Goal: Information Seeking & Learning: Check status

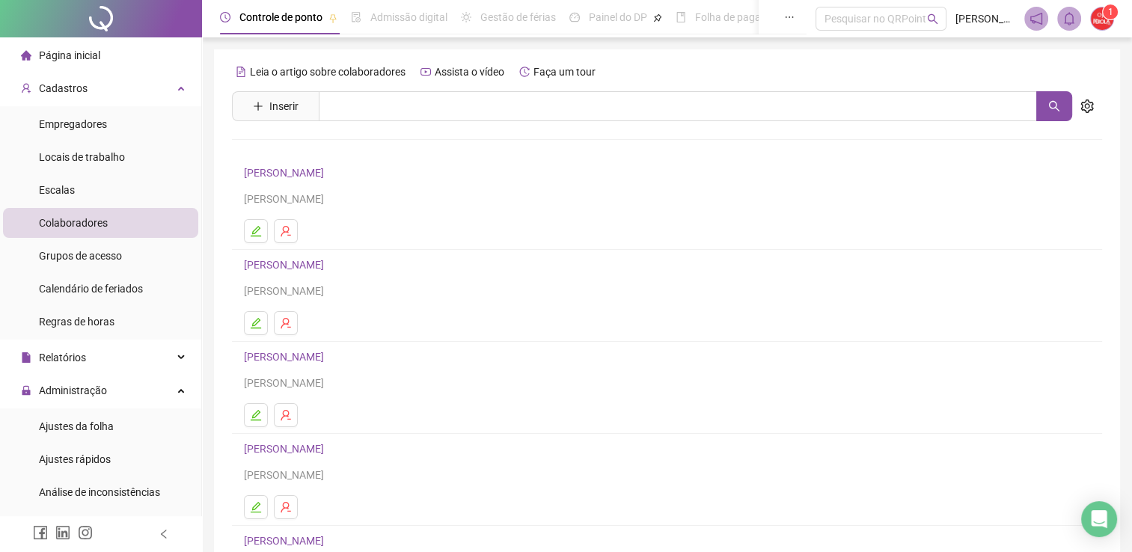
click at [83, 226] on span "Colaboradores" at bounding box center [73, 223] width 69 height 12
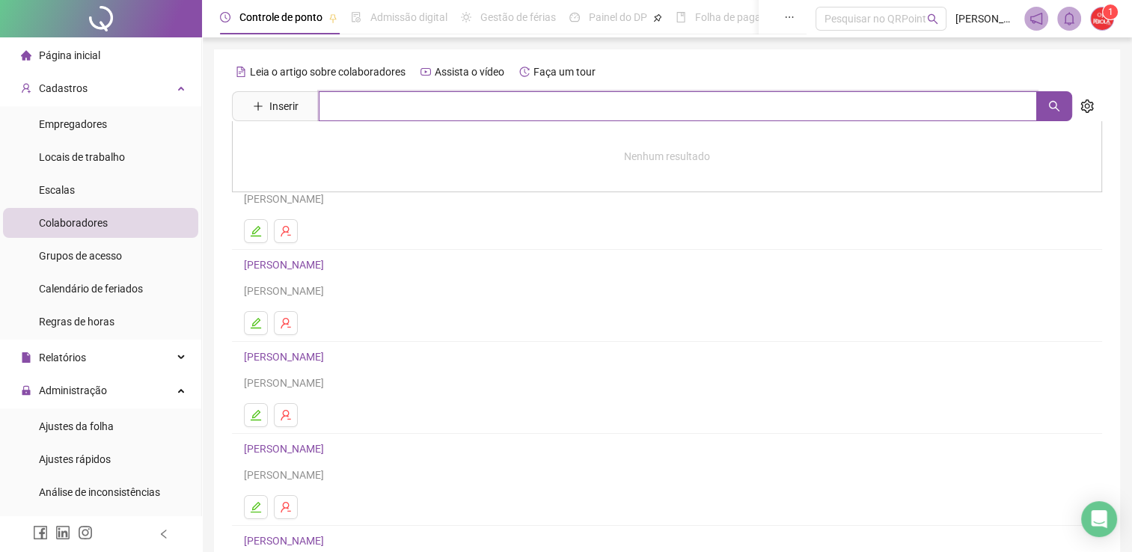
click at [393, 109] on input "text" at bounding box center [678, 106] width 718 height 30
click at [1060, 105] on button "button" at bounding box center [1054, 106] width 36 height 30
type input "******"
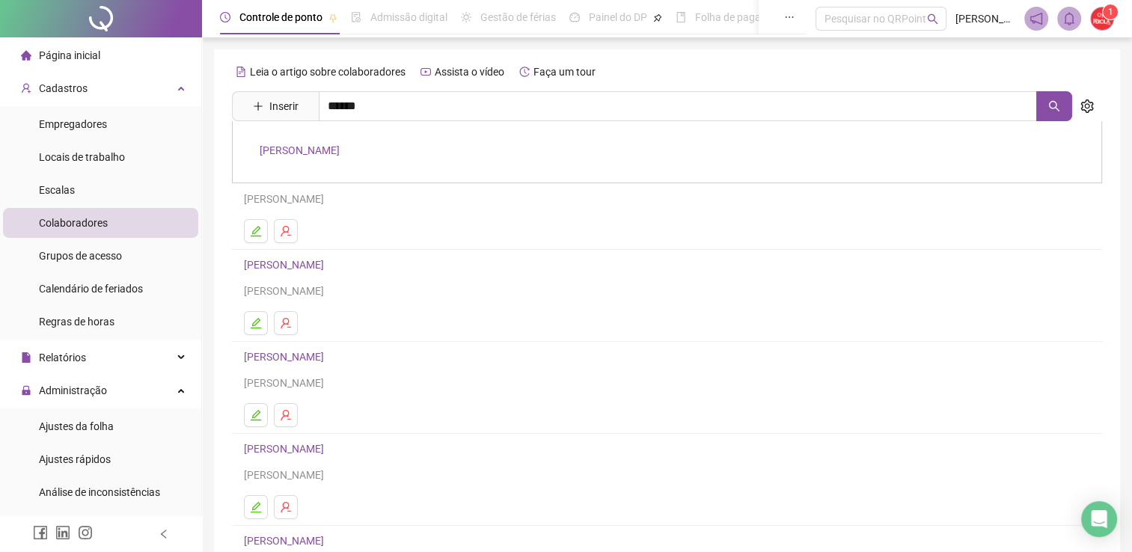
click at [340, 144] on link "[PERSON_NAME]" at bounding box center [300, 150] width 80 height 12
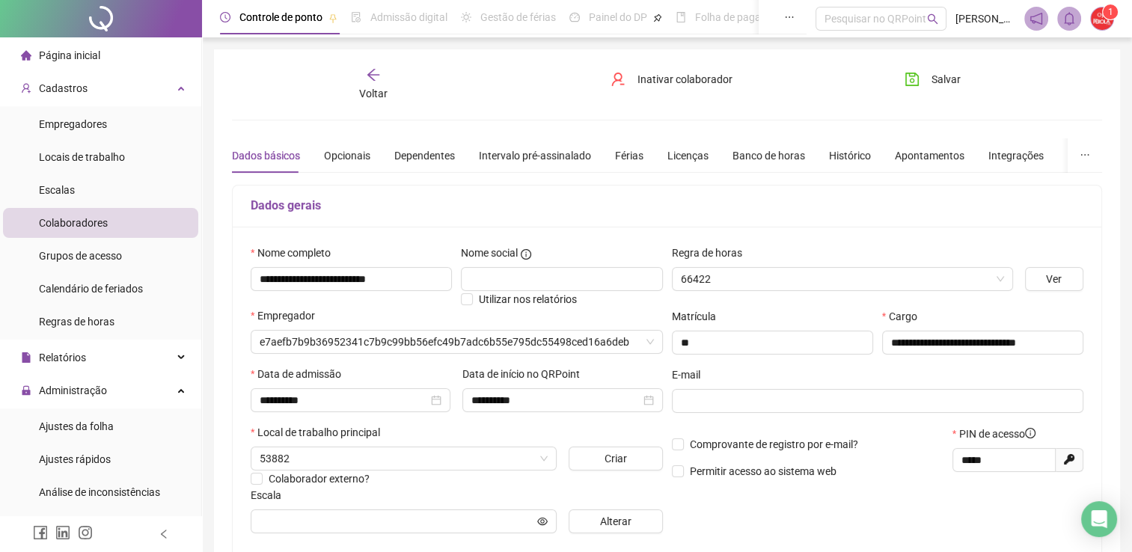
type input "**********"
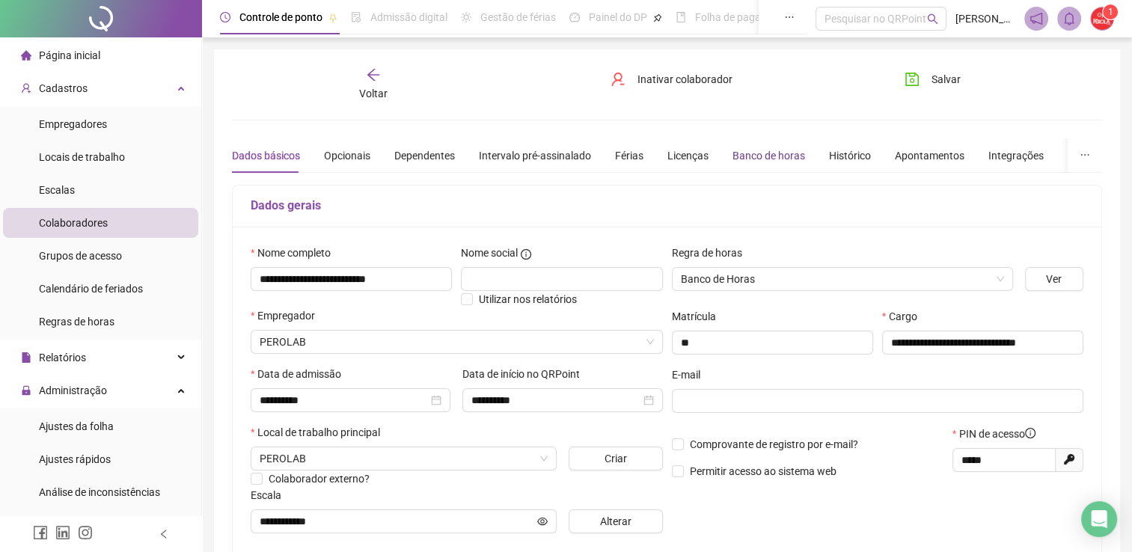
click at [749, 154] on div "Banco de horas" at bounding box center [768, 155] width 73 height 16
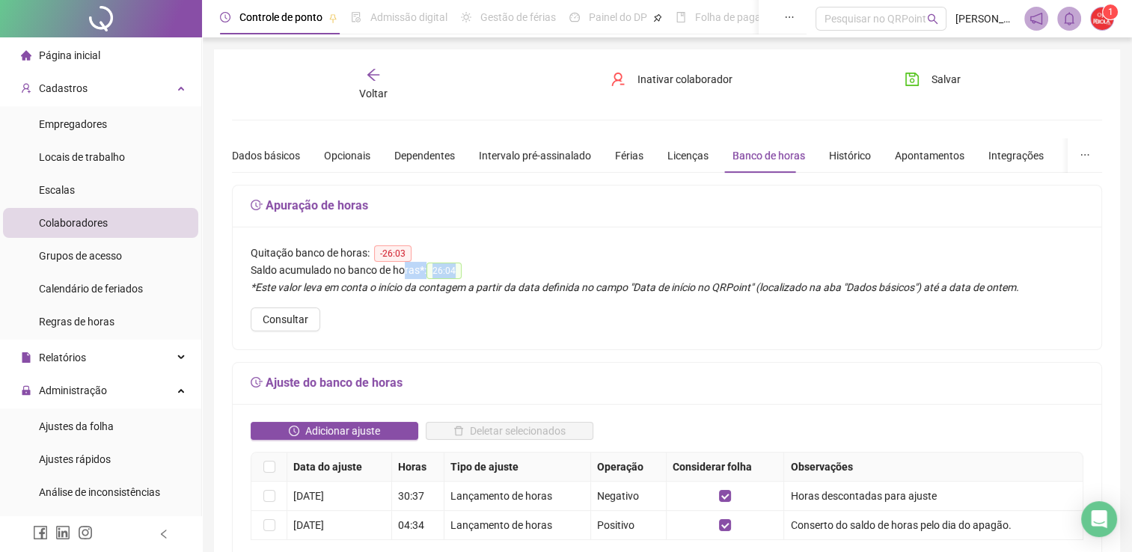
drag, startPoint x: 458, startPoint y: 265, endPoint x: 405, endPoint y: 274, distance: 53.1
click at [405, 274] on div "Saldo acumulado no banco de horas * : 26:04" at bounding box center [667, 270] width 832 height 17
drag, startPoint x: 405, startPoint y: 274, endPoint x: 518, endPoint y: 298, distance: 115.4
click at [518, 298] on div "Quitação banco de horas: -26:03 Saldo acumulado no banco de horas * : 26:04 *Es…" at bounding box center [667, 288] width 868 height 123
drag, startPoint x: 465, startPoint y: 271, endPoint x: 429, endPoint y: 271, distance: 35.9
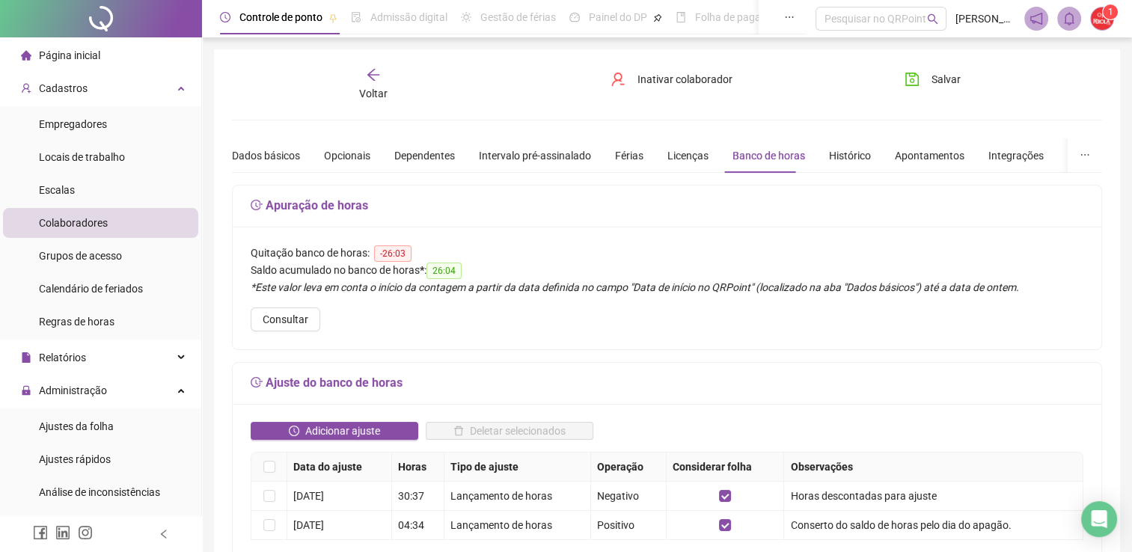
click at [429, 271] on div "Saldo acumulado no banco de horas * : 26:04" at bounding box center [667, 270] width 832 height 17
drag, startPoint x: 429, startPoint y: 271, endPoint x: 449, endPoint y: 262, distance: 22.1
click at [449, 262] on div "Saldo acumulado no banco de horas * : 26:04" at bounding box center [667, 270] width 832 height 17
